Goal: Transaction & Acquisition: Purchase product/service

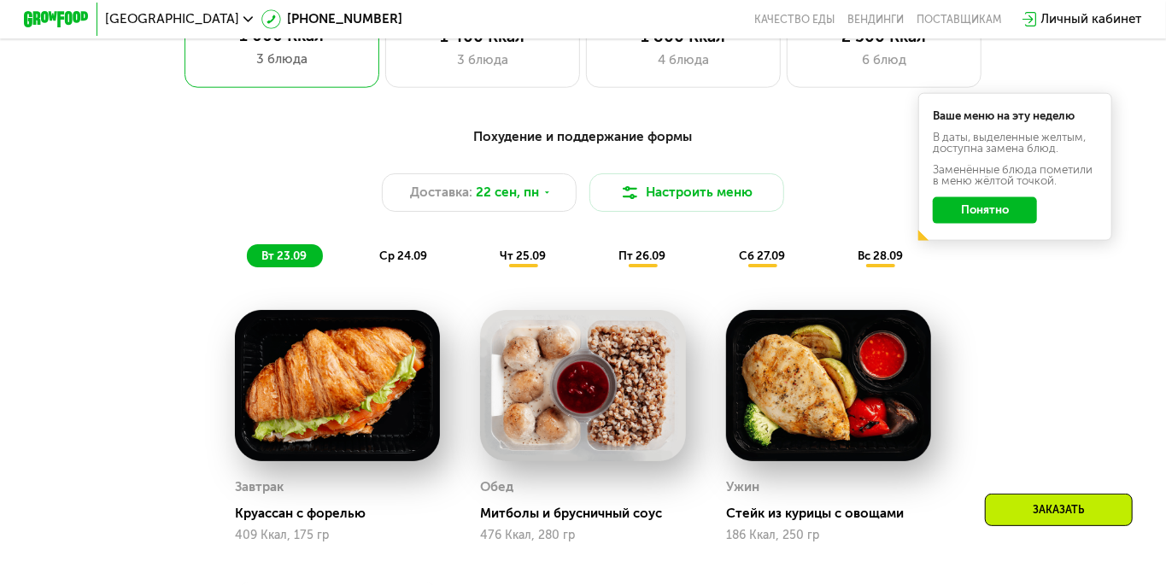
scroll to position [1125, 0]
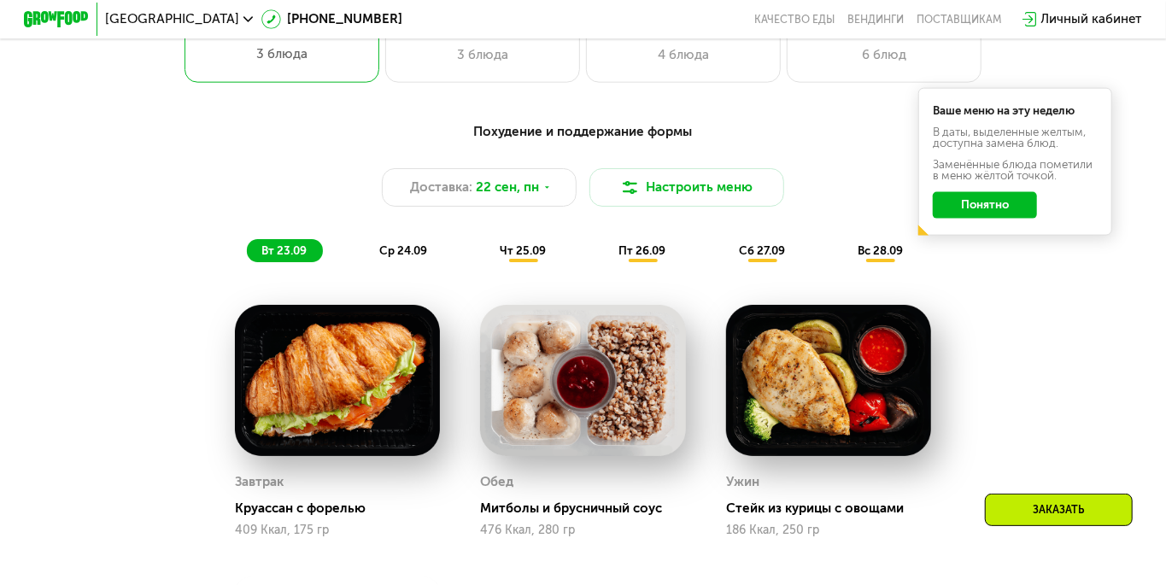
click at [364, 251] on div "вт 23.09 ср 24.09 чт 25.09 пт 26.09 сб 27.09 вс 28.09" at bounding box center [583, 250] width 672 height 23
click at [365, 240] on div "вт 23.09 ср 24.09 чт 25.09 пт 26.09 сб 27.09 вс 28.09" at bounding box center [583, 250] width 672 height 23
click at [403, 249] on span "ср 24.09" at bounding box center [403, 250] width 48 height 13
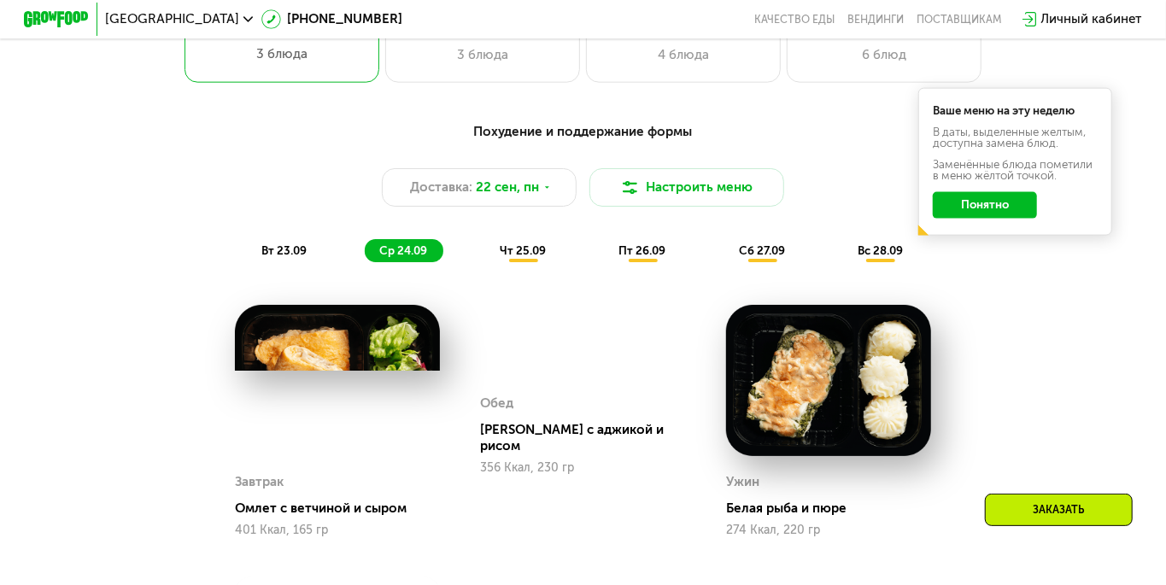
scroll to position [1091, 0]
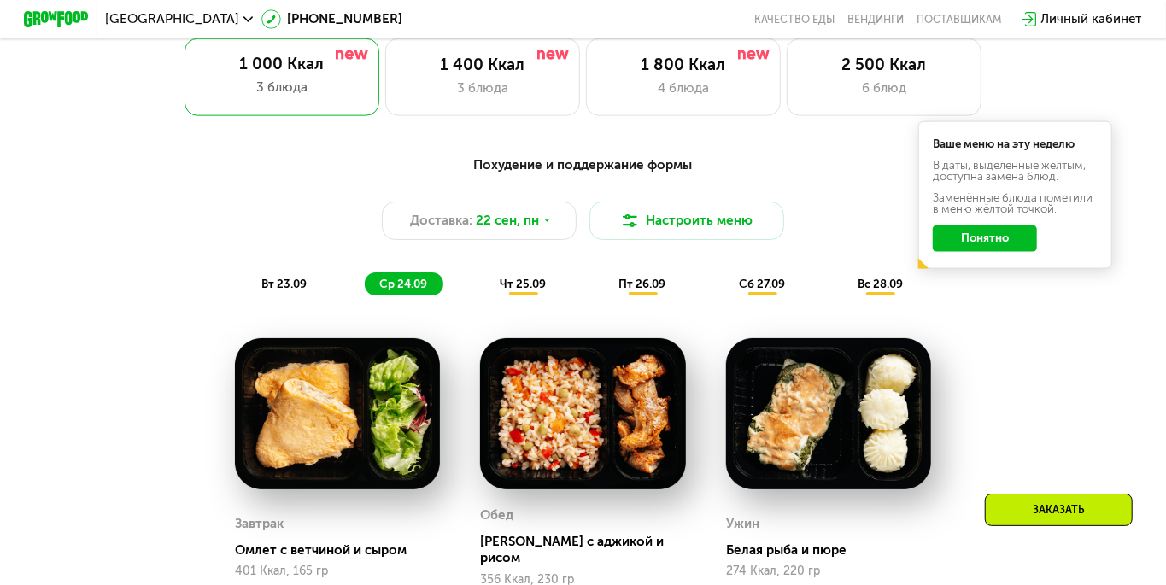
click at [556, 262] on div "Похудение и поддержание формы Доставка: [DATE] Настроить меню вт 23.09 ср 24.09…" at bounding box center [582, 225] width 958 height 140
click at [496, 275] on div "чт 25.09" at bounding box center [523, 283] width 77 height 23
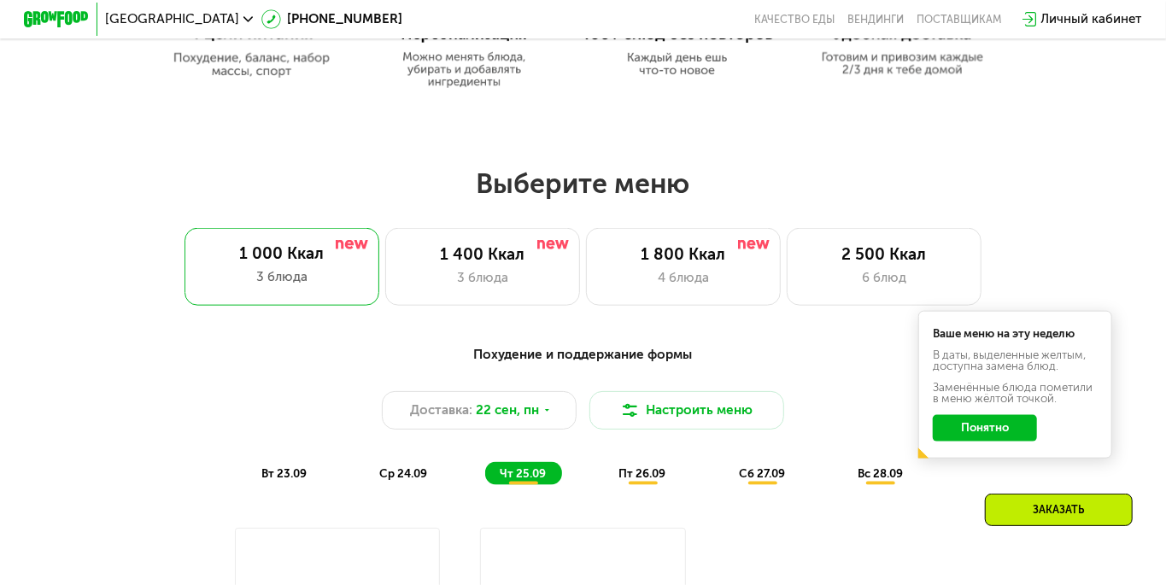
scroll to position [875, 0]
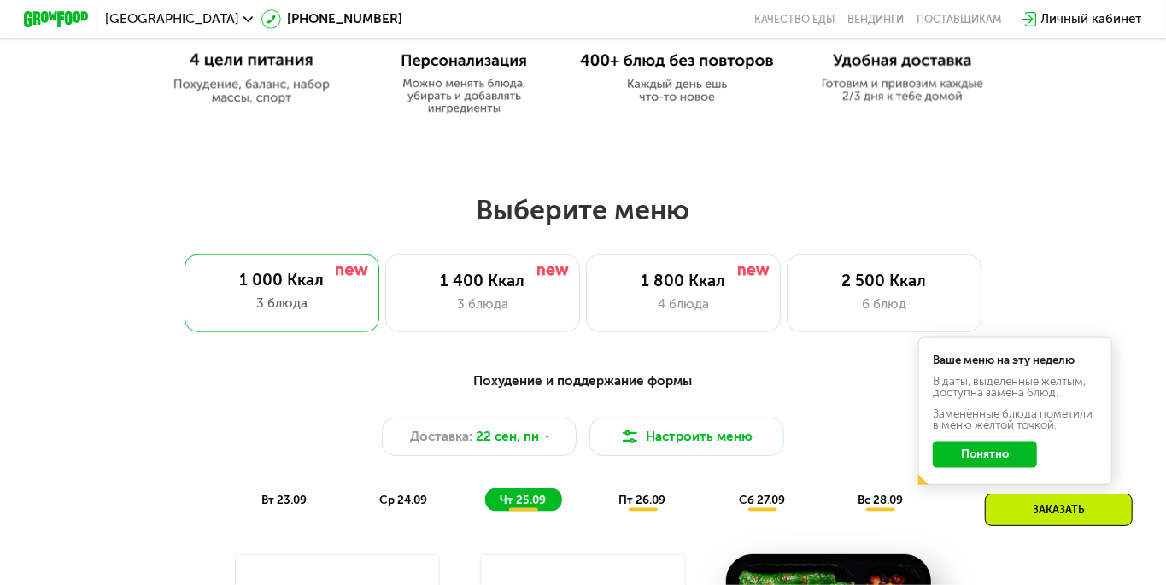
click at [644, 488] on div "пт 26.09" at bounding box center [644, 499] width 78 height 23
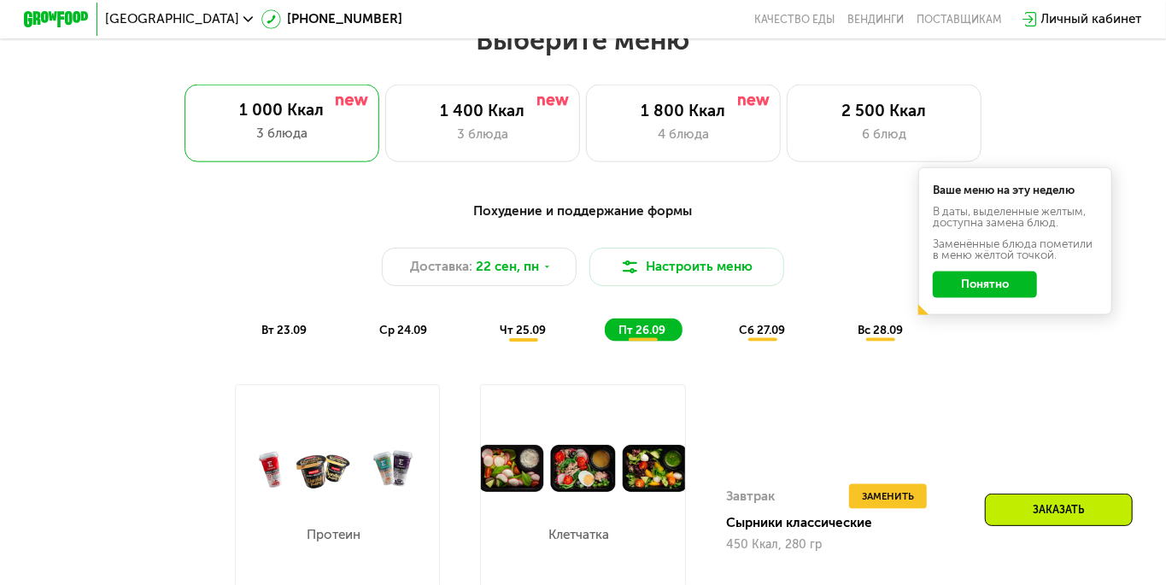
scroll to position [1044, 0]
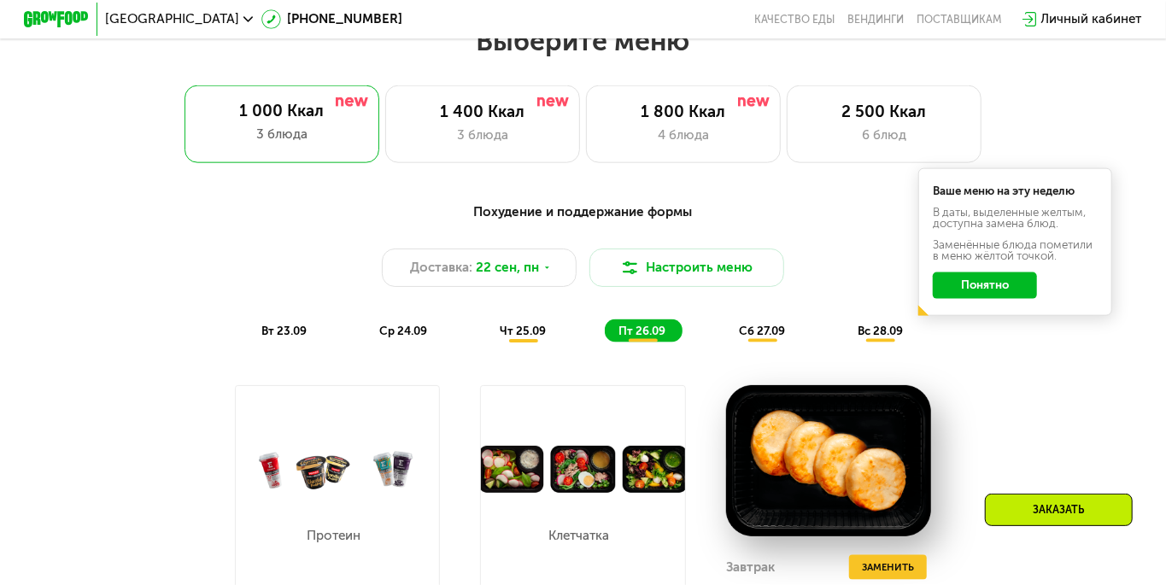
click at [792, 324] on div "сб 27.09" at bounding box center [762, 330] width 77 height 23
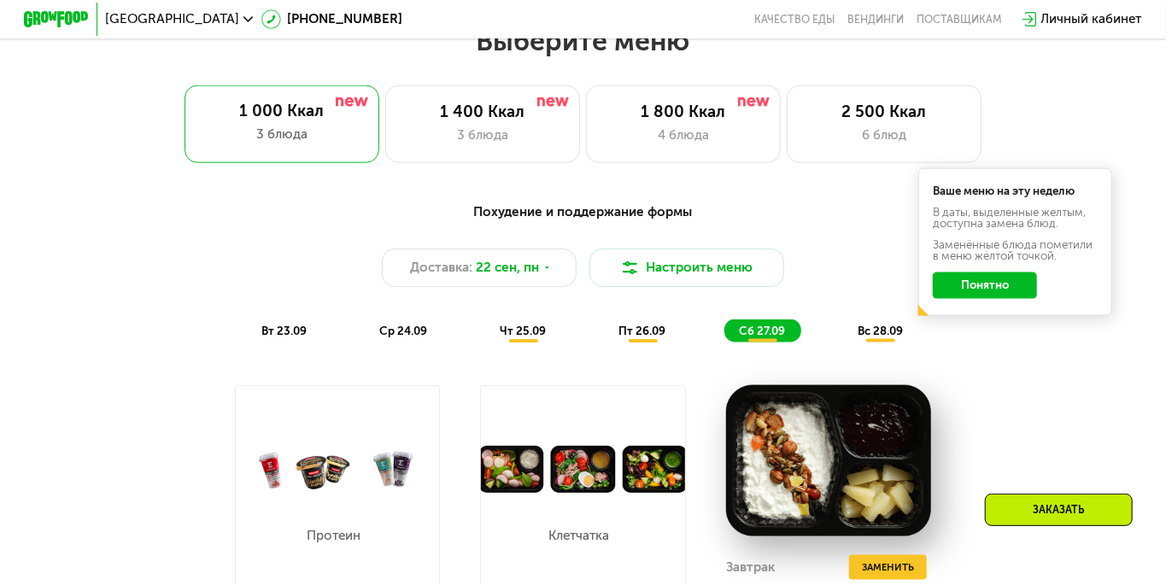
click at [884, 331] on span "вс 28.09" at bounding box center [879, 330] width 45 height 13
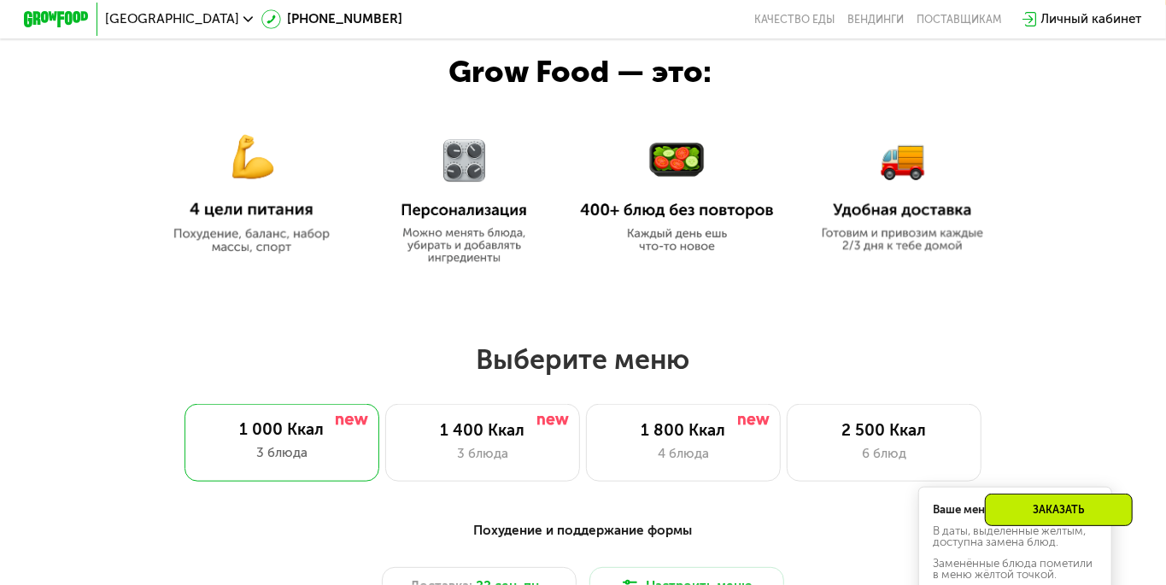
scroll to position [722, 0]
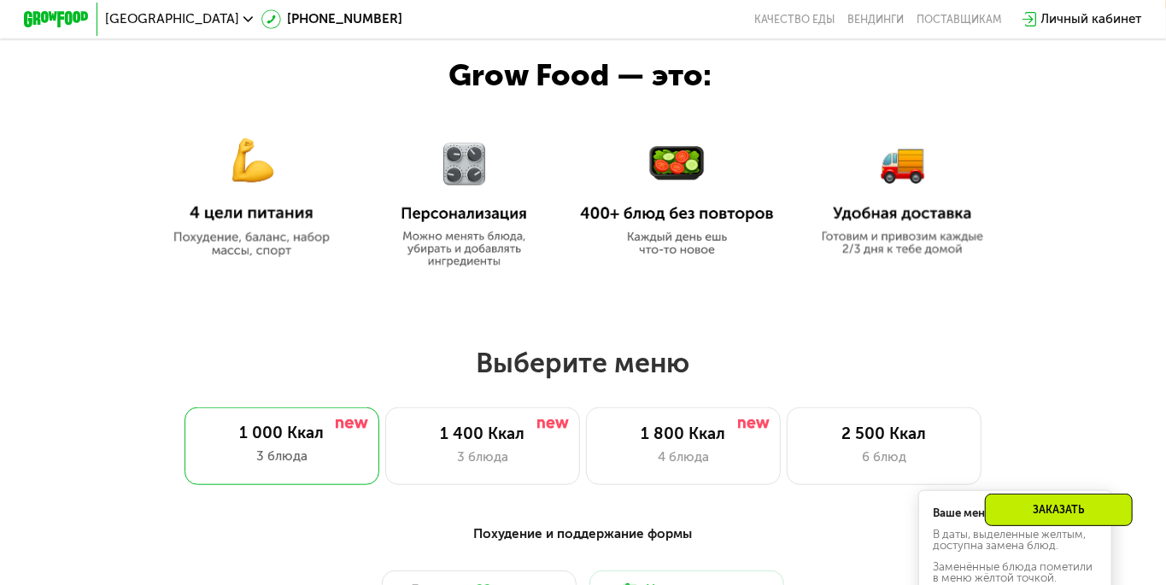
click at [893, 456] on div "6 блюд" at bounding box center [884, 457] width 161 height 20
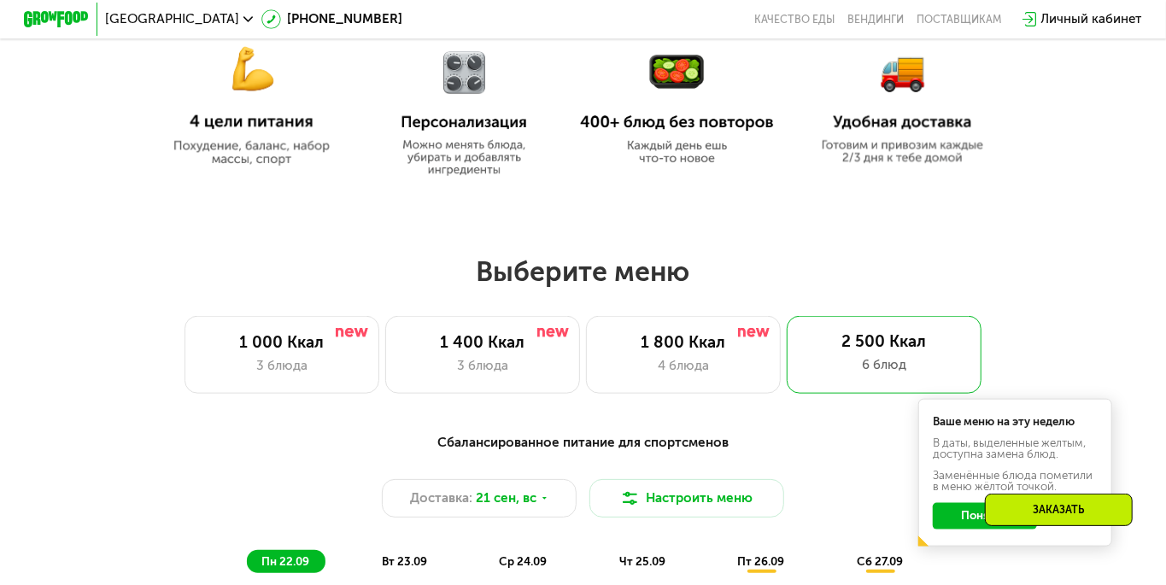
scroll to position [816, 0]
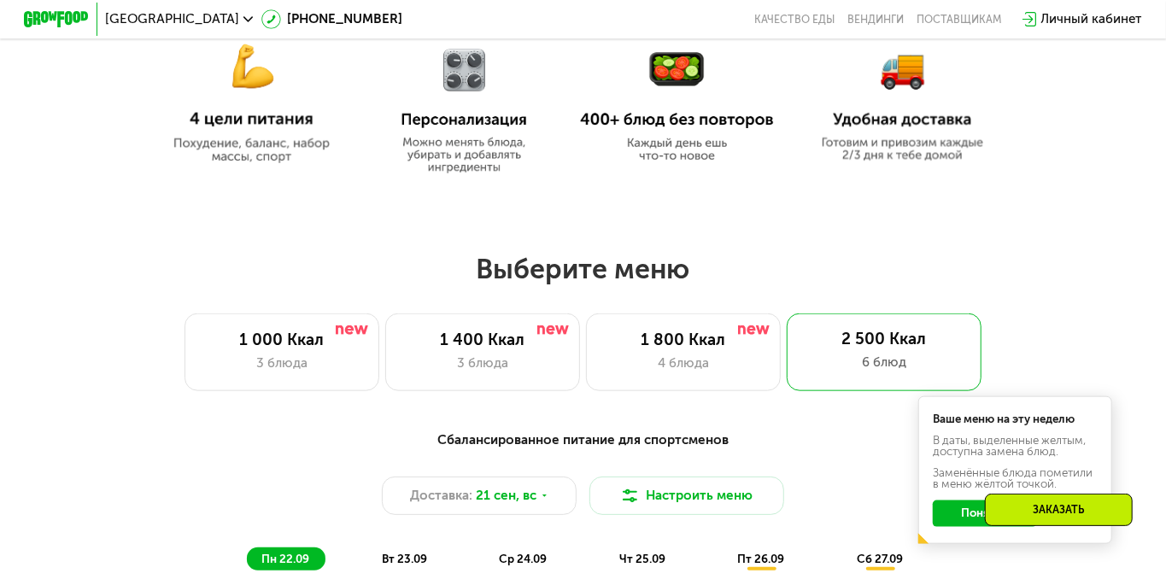
click at [20, 364] on div "Выберите меню 1 000 Ккал 3 блюда 1 400 Ккал 3 блюда 1 800 Ккал 4 блюда 2 500 Кк…" at bounding box center [583, 321] width 1166 height 139
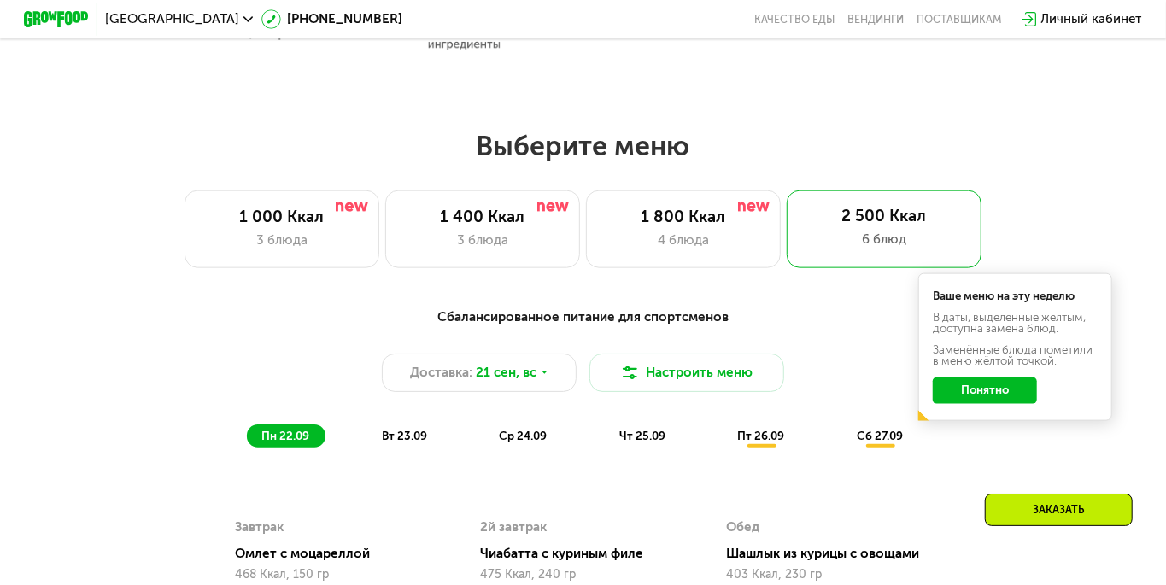
scroll to position [932, 0]
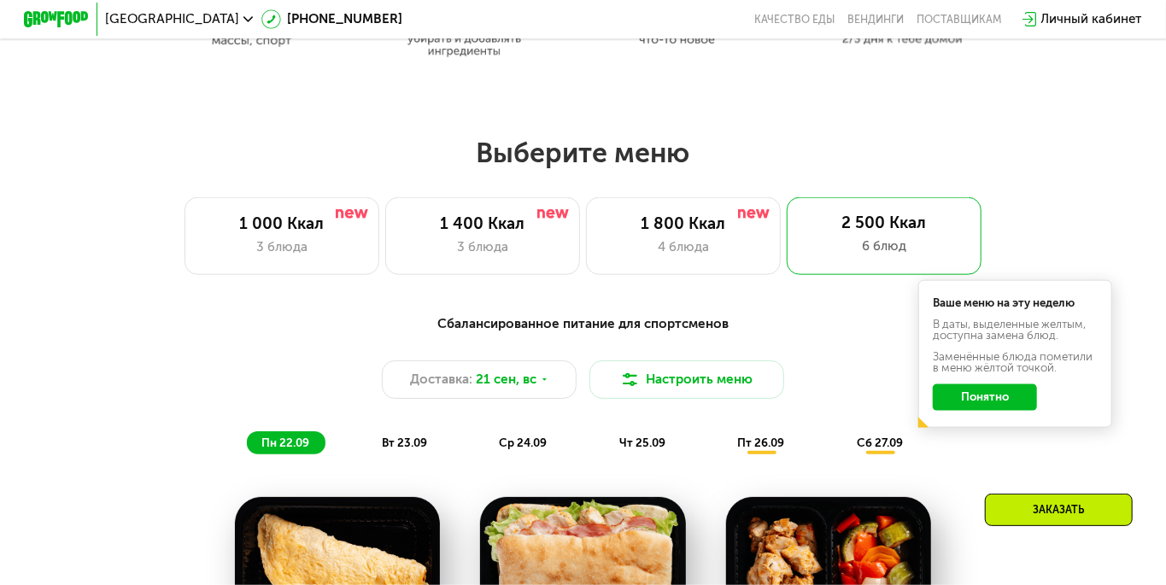
click at [394, 243] on div "1 400 Ккал 3 блюда" at bounding box center [482, 236] width 195 height 78
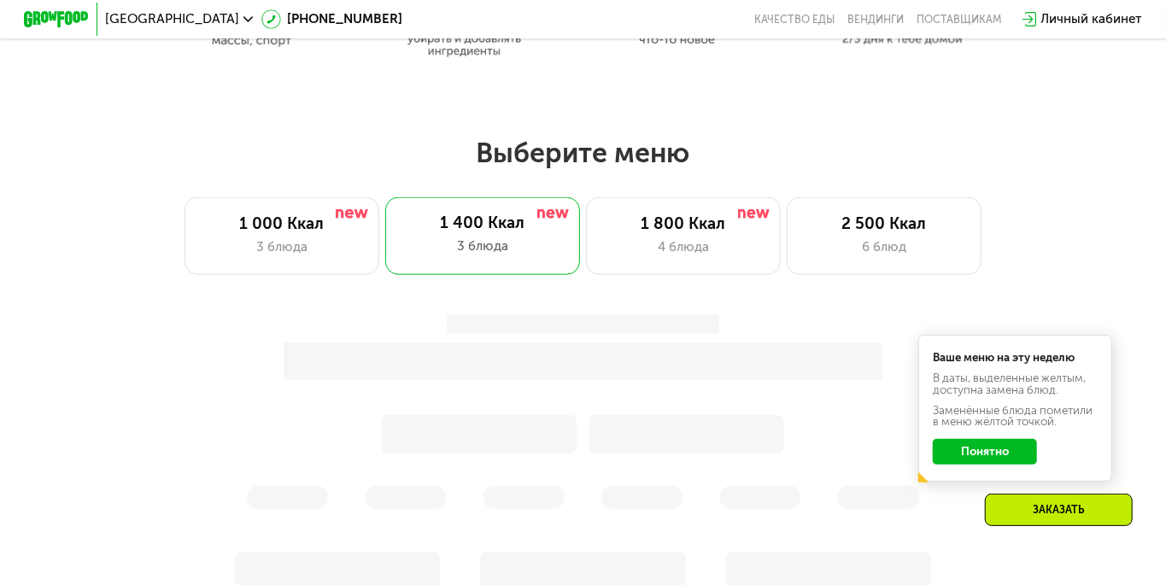
click at [404, 243] on div "3 блюда" at bounding box center [482, 247] width 162 height 20
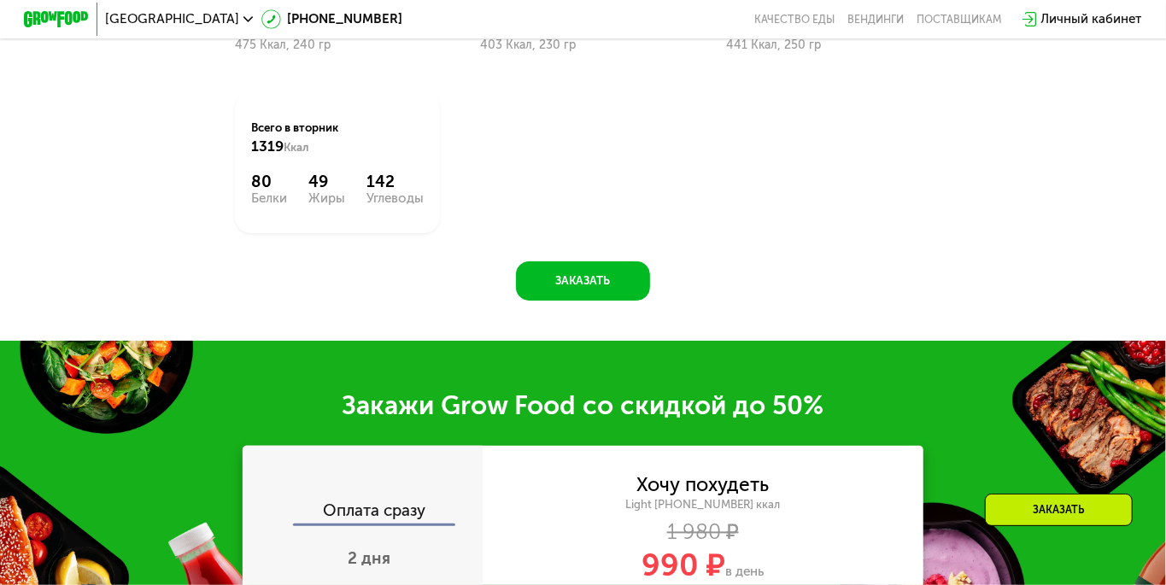
scroll to position [1553, 0]
